Goal: Transaction & Acquisition: Purchase product/service

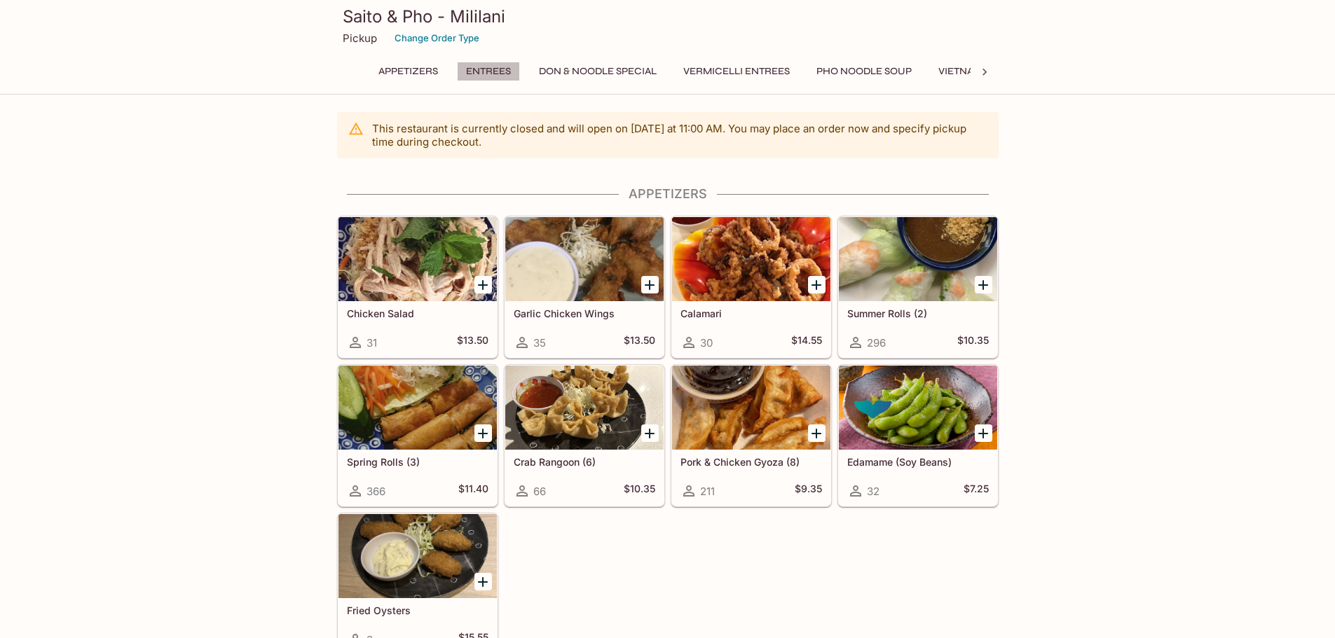
click at [476, 63] on button "Entrees" at bounding box center [488, 72] width 63 height 20
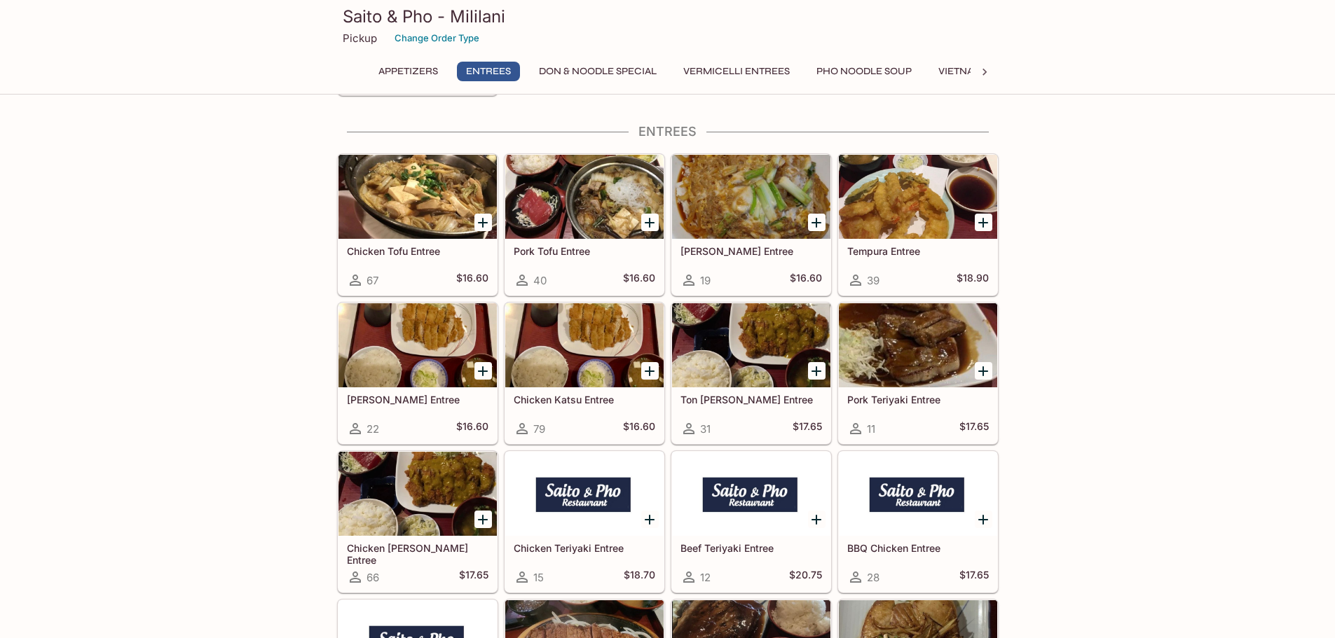
scroll to position [565, 0]
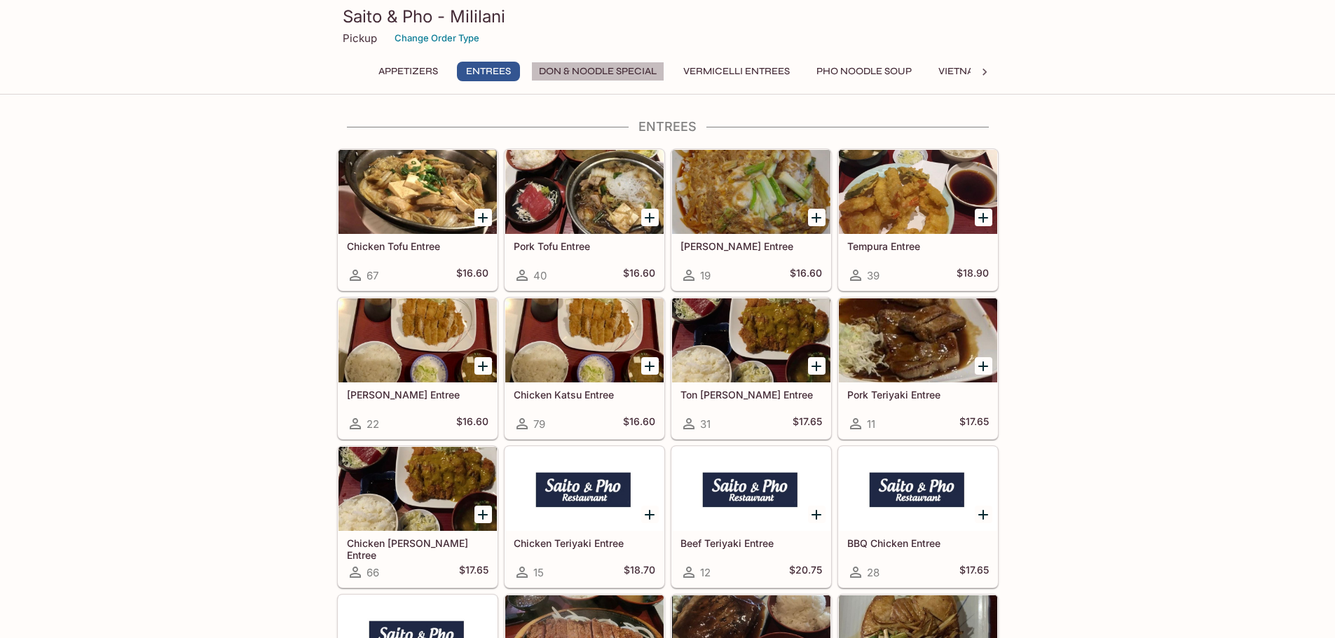
click at [587, 70] on button "Don & Noodle Special" at bounding box center [597, 72] width 133 height 20
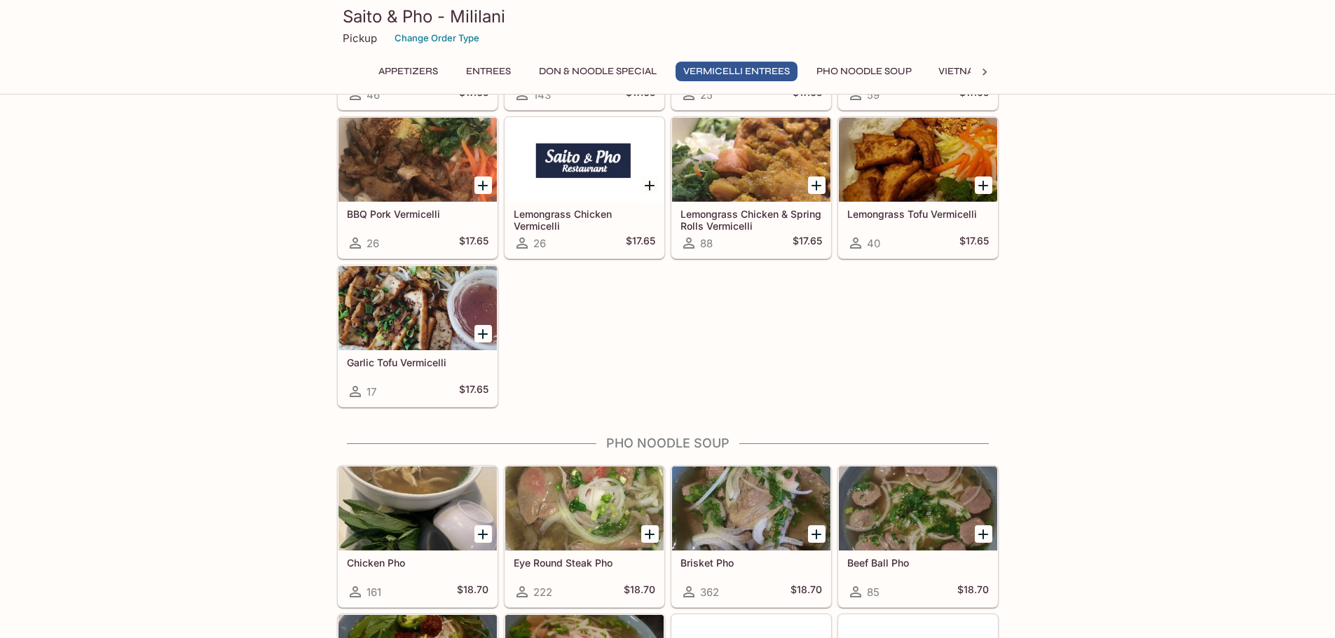
scroll to position [2662, 0]
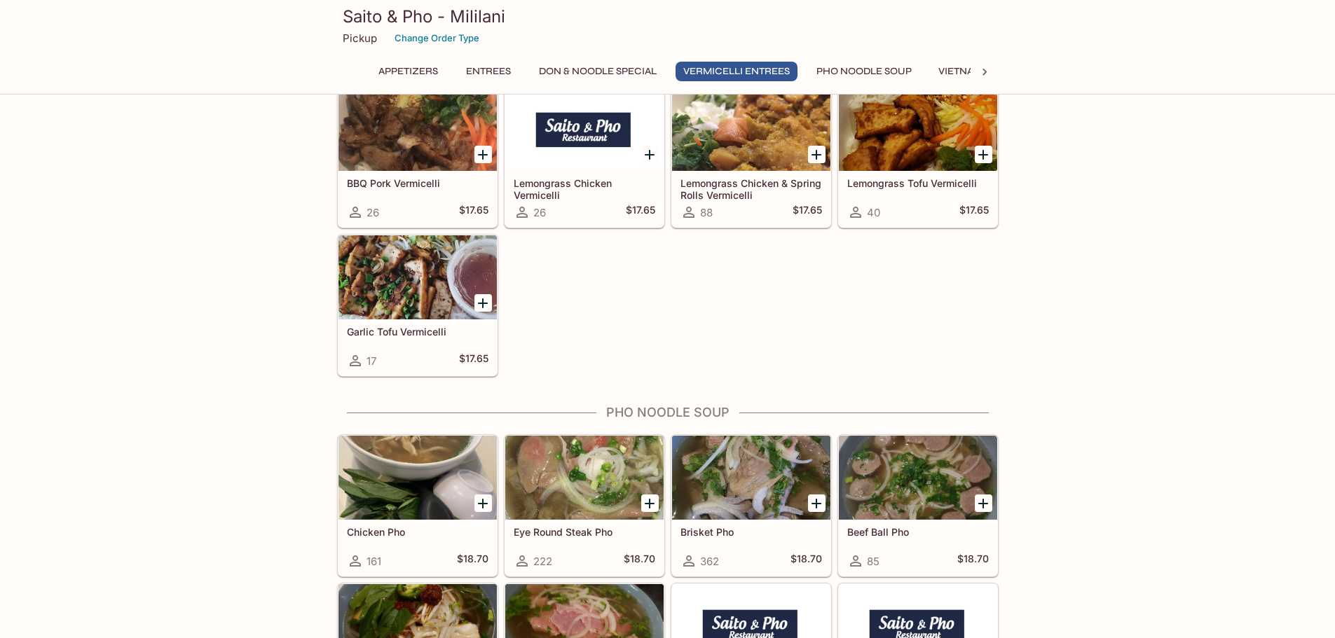
click at [982, 69] on icon at bounding box center [984, 72] width 14 height 14
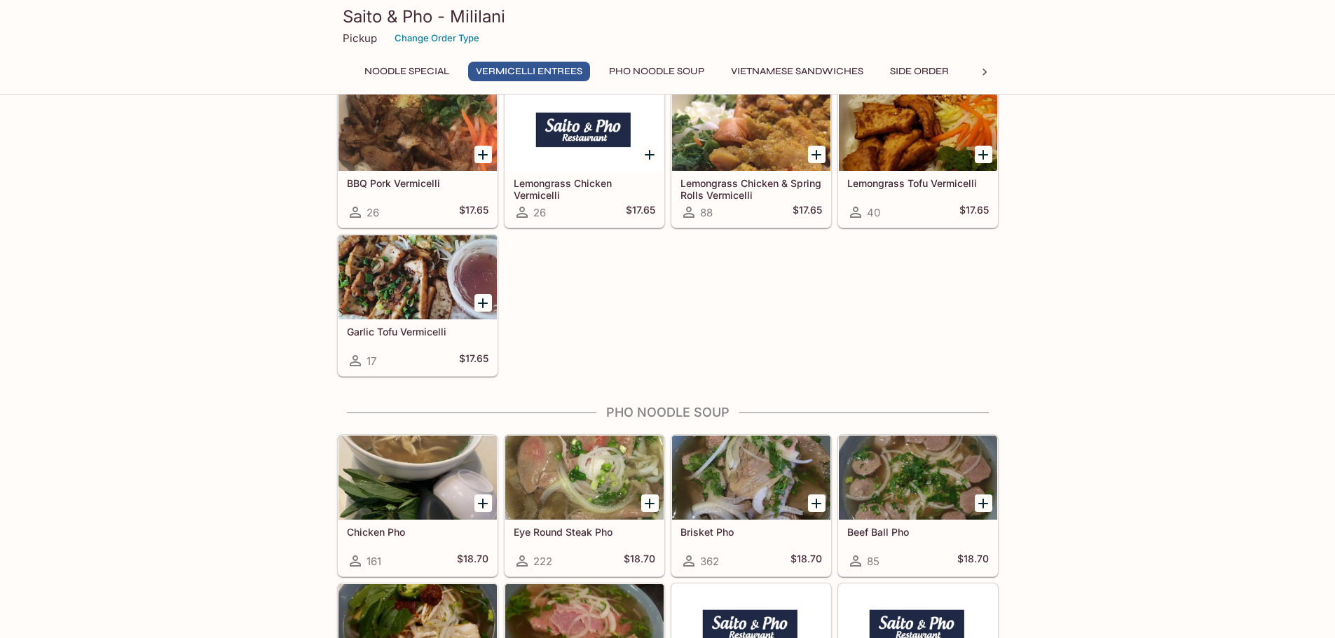
scroll to position [0, 350]
click at [647, 72] on button "Vietnamese Sandwiches" at bounding box center [663, 72] width 148 height 20
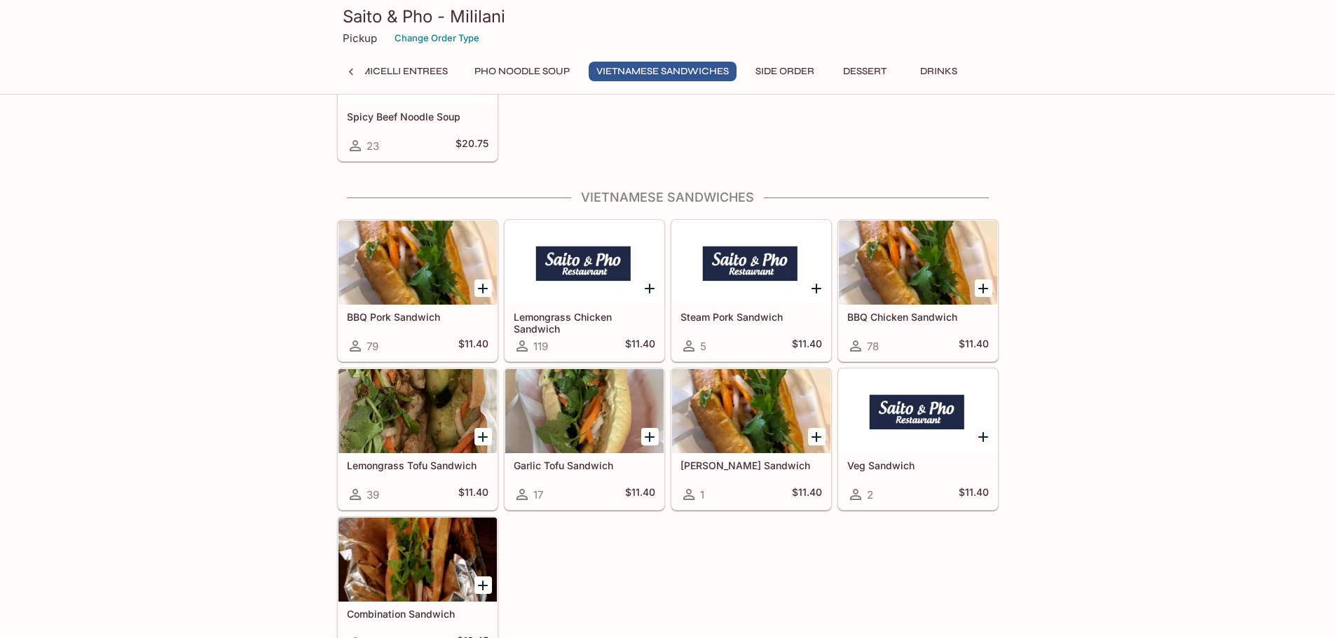
scroll to position [3891, 0]
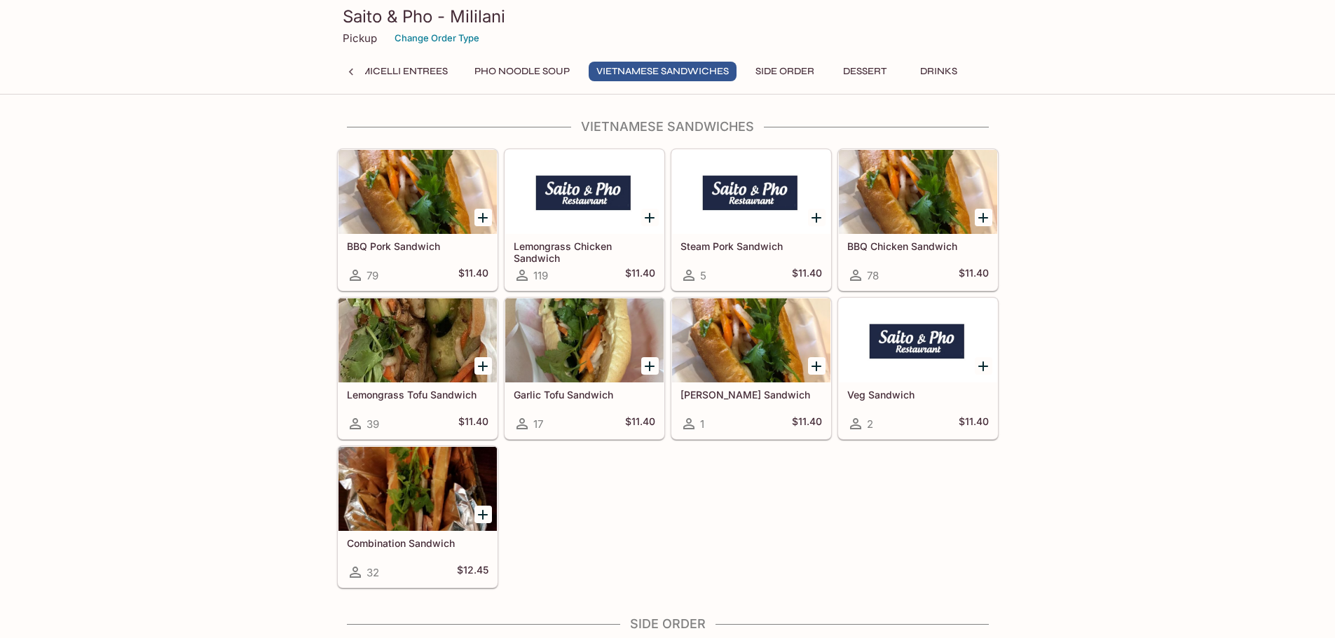
click at [797, 70] on button "Side Order" at bounding box center [785, 72] width 74 height 20
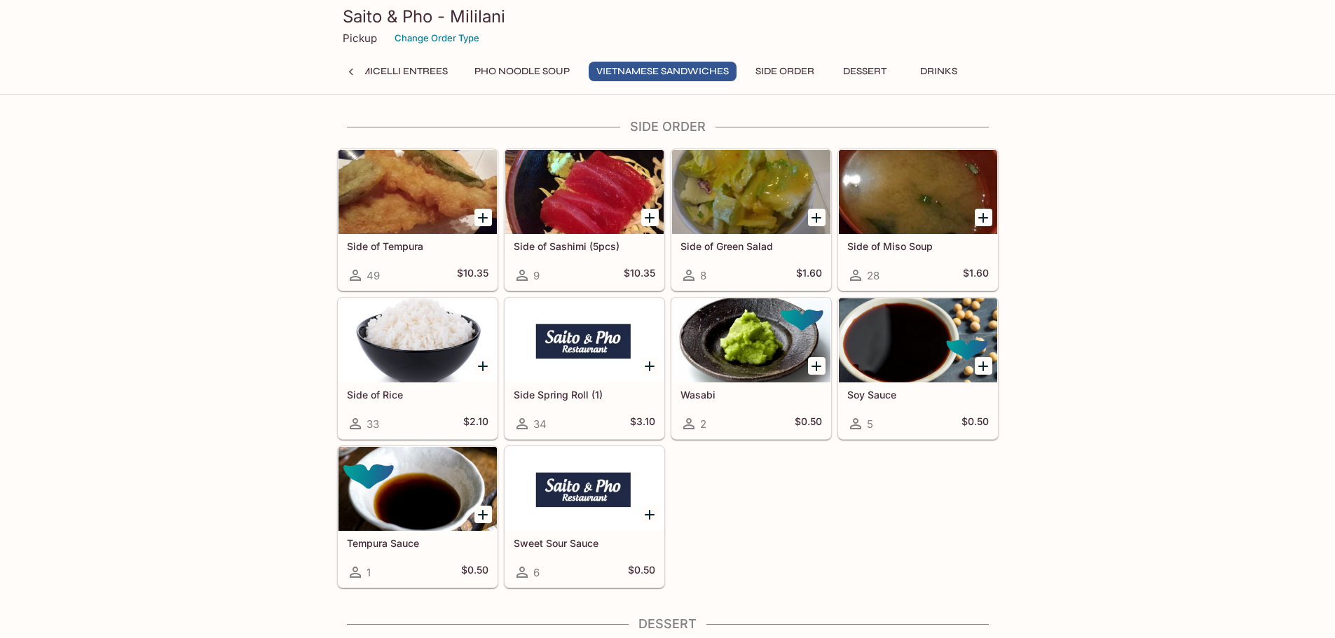
scroll to position [4319, 0]
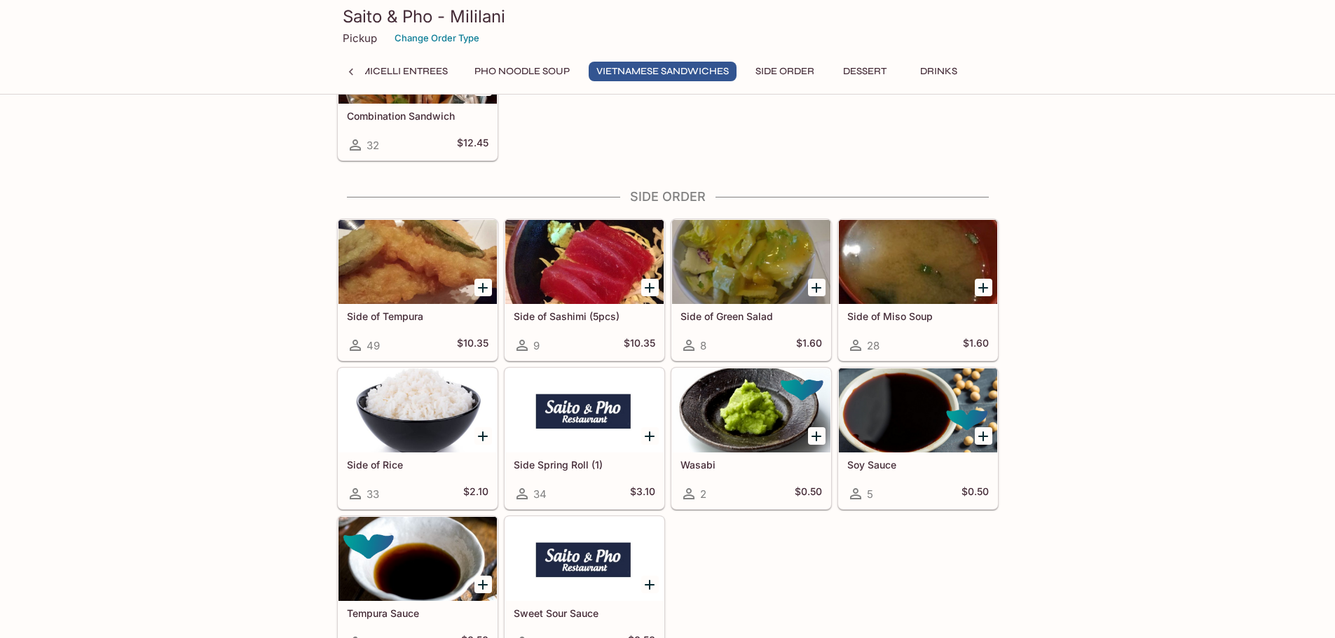
click at [430, 67] on button "Vermicelli Entrees" at bounding box center [395, 72] width 122 height 20
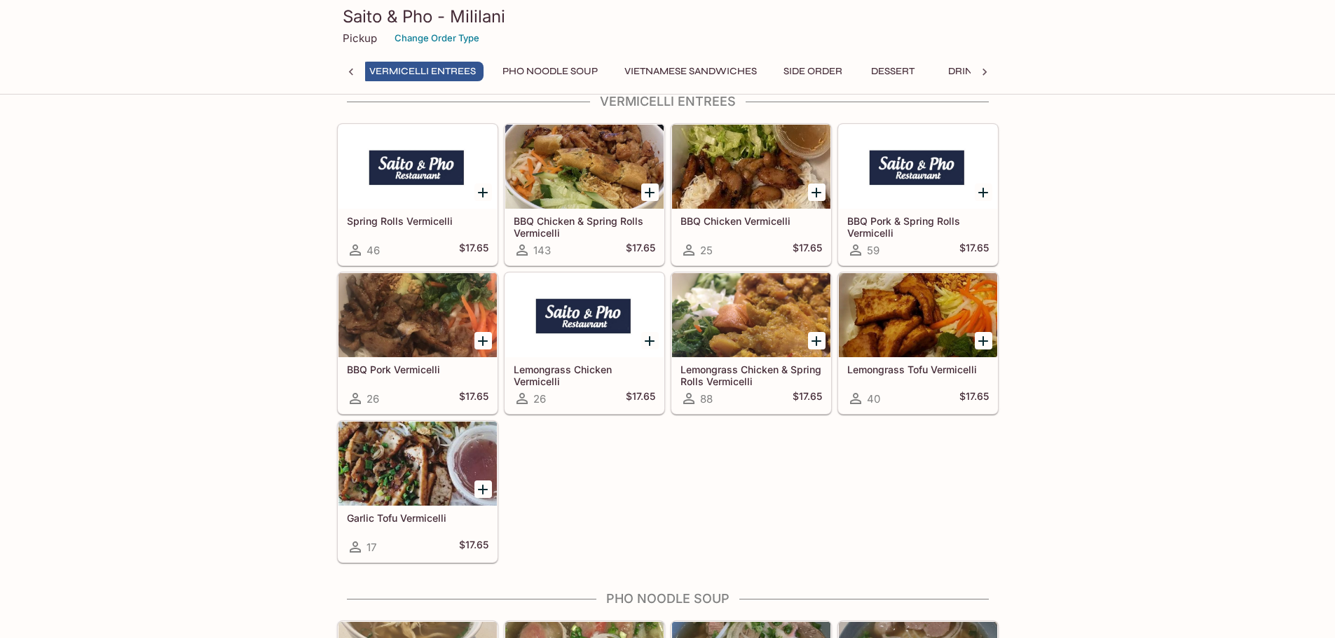
scroll to position [2451, 0]
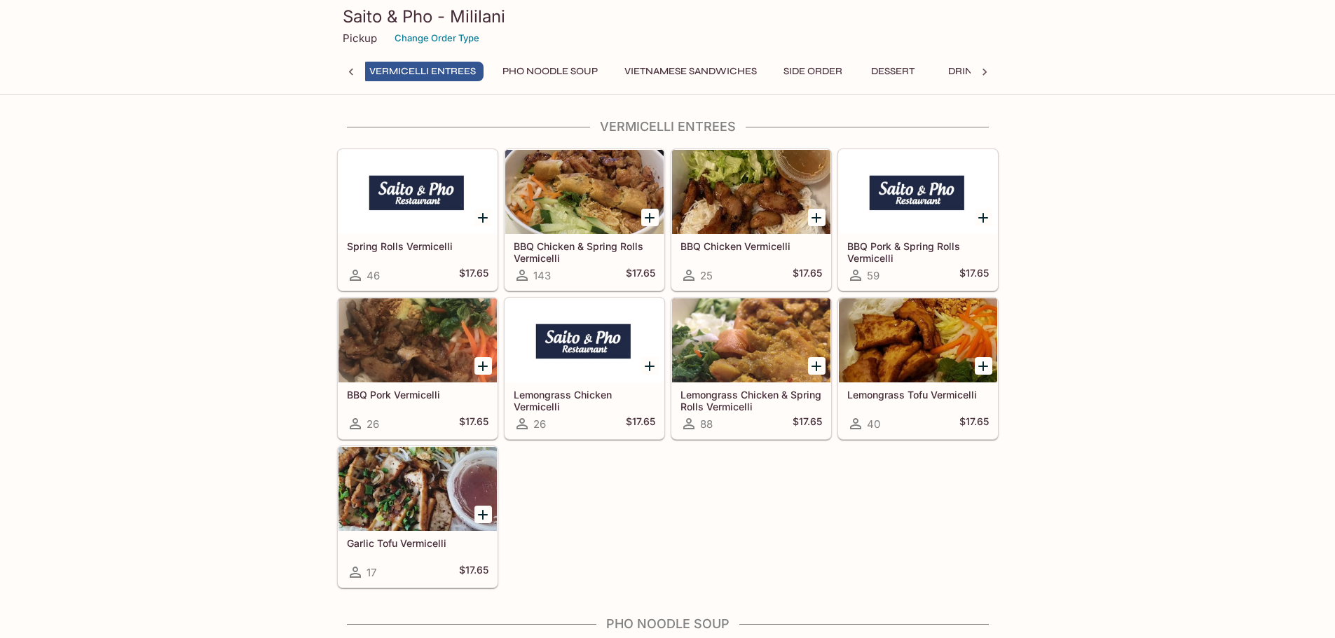
click at [574, 350] on div at bounding box center [584, 340] width 158 height 84
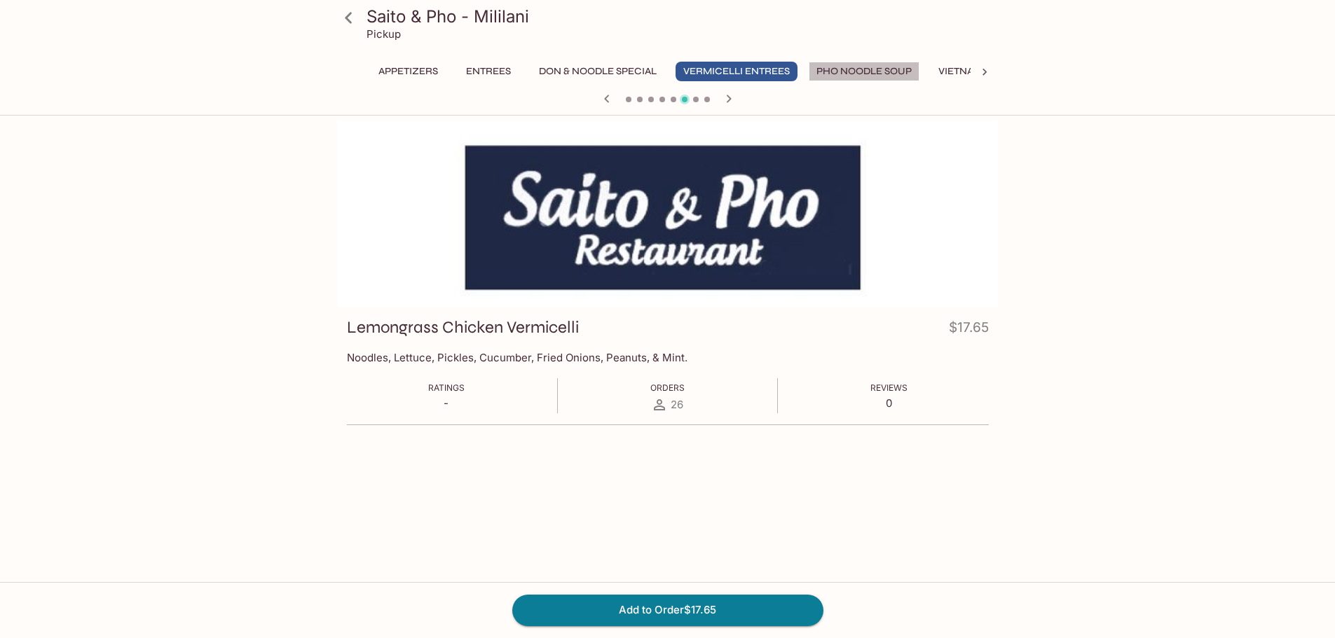
click at [867, 67] on button "Pho Noodle Soup" at bounding box center [864, 72] width 111 height 20
